Goal: Transaction & Acquisition: Subscribe to service/newsletter

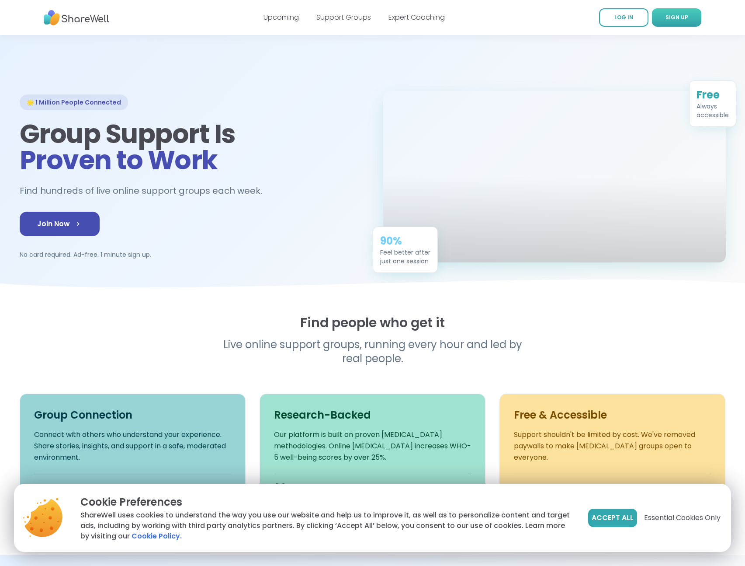
click at [677, 21] on span "SIGN UP" at bounding box center [677, 18] width 23 height 8
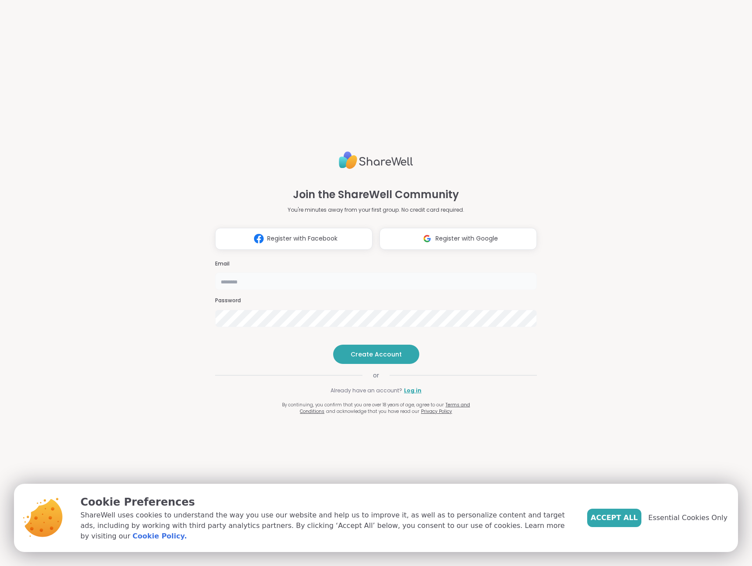
click at [284, 272] on input "email" at bounding box center [376, 280] width 322 height 17
type input "*********"
